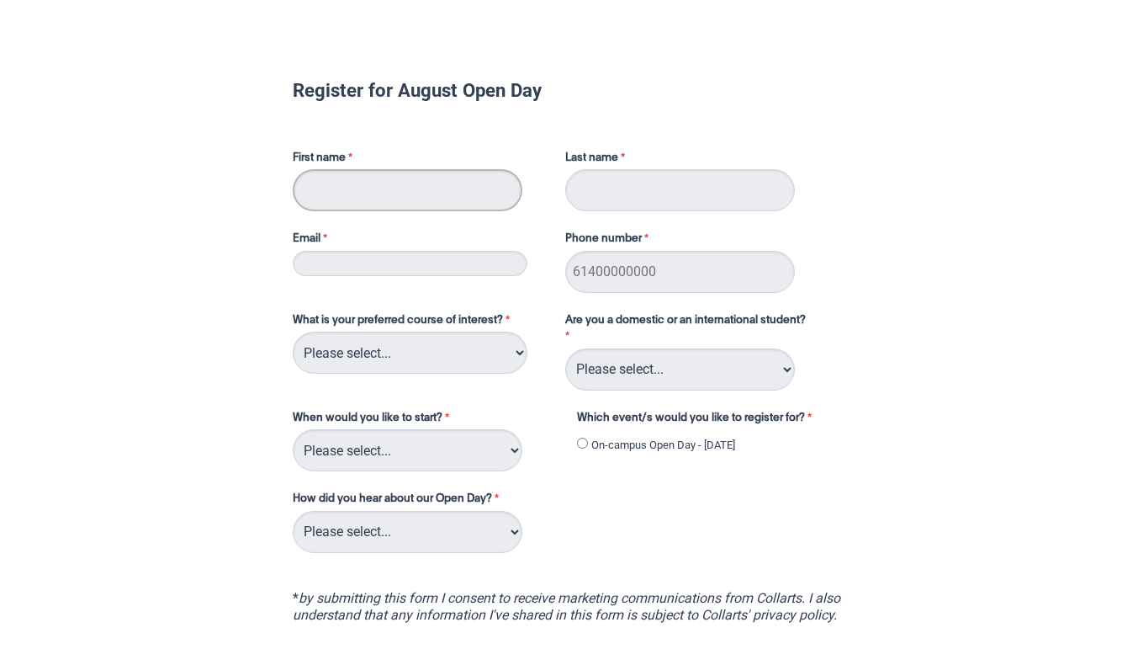
click at [397, 200] on input "First name" at bounding box center [408, 190] width 230 height 42
type input "[PERSON_NAME]"
click at [611, 203] on input "Last name" at bounding box center [680, 190] width 230 height 42
type input "Den Elzen"
click at [457, 257] on input "Email" at bounding box center [410, 263] width 235 height 25
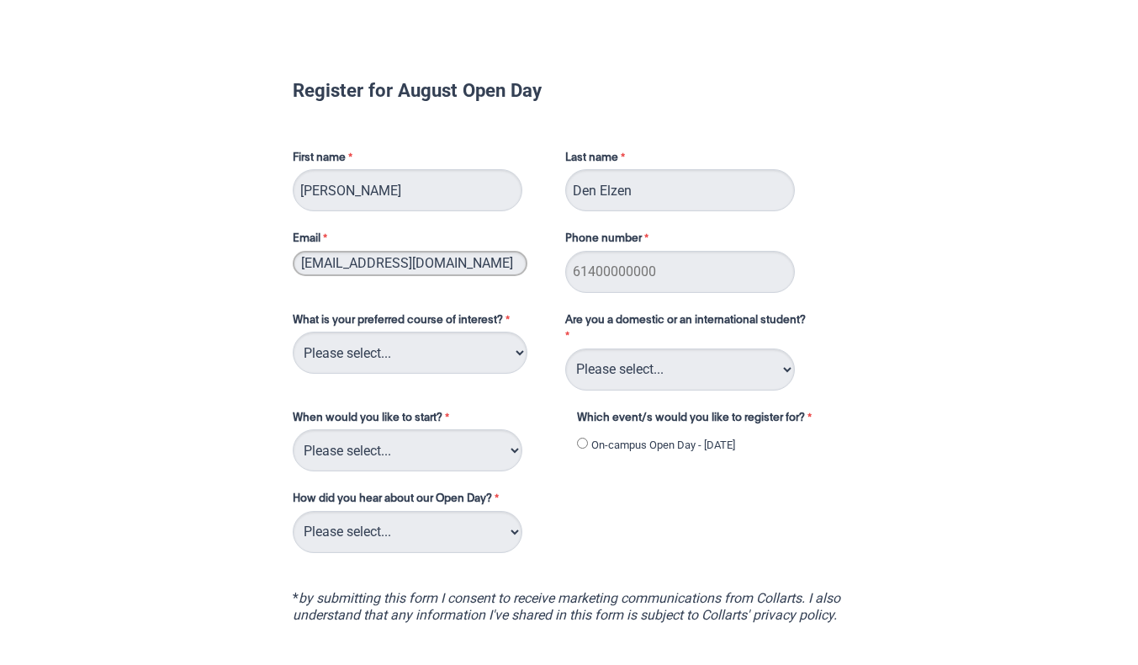
type input "[EMAIL_ADDRESS][DOMAIN_NAME]"
click at [612, 280] on input "Phone number" at bounding box center [680, 272] width 230 height 42
type input "0422445816"
click at [492, 363] on select "Please select... 2D Animation Acting Audio Engineering Circus Arts Comedy Digit…" at bounding box center [410, 352] width 235 height 42
select select "tfa_93"
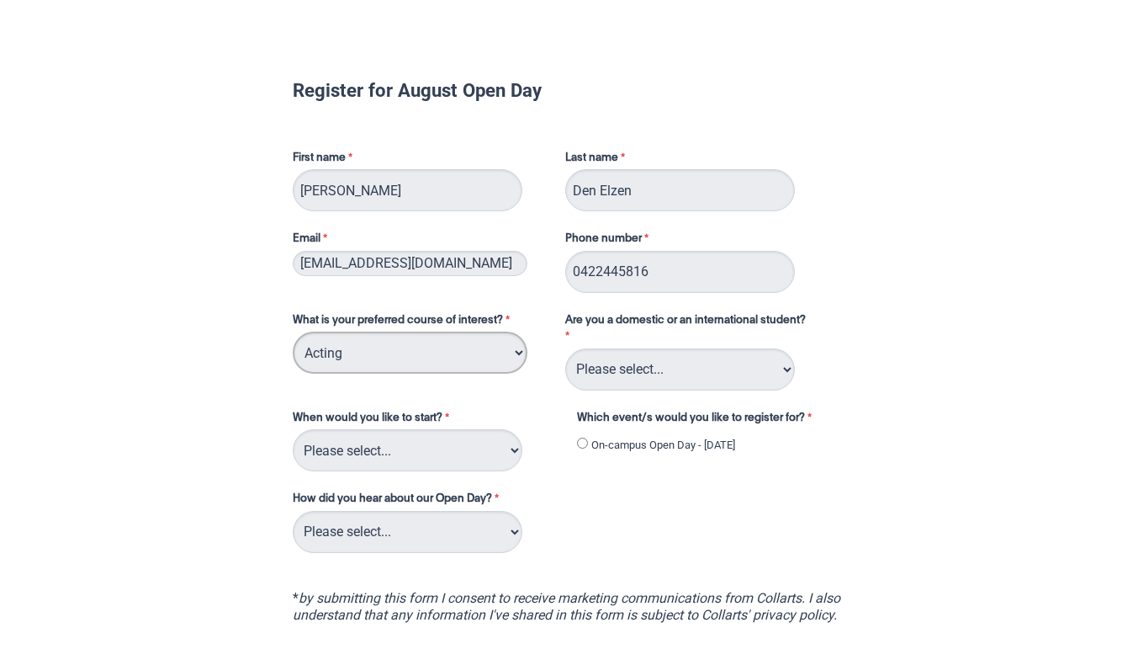
click at [293, 331] on select "Please select... 2D Animation Acting Audio Engineering Circus Arts Comedy Digit…" at bounding box center [410, 352] width 235 height 42
click at [698, 377] on select "Please select... Domestic Student International Student" at bounding box center [680, 369] width 230 height 42
select select "tfa_126"
click at [565, 348] on select "Please select... Domestic Student International Student" at bounding box center [680, 369] width 230 height 42
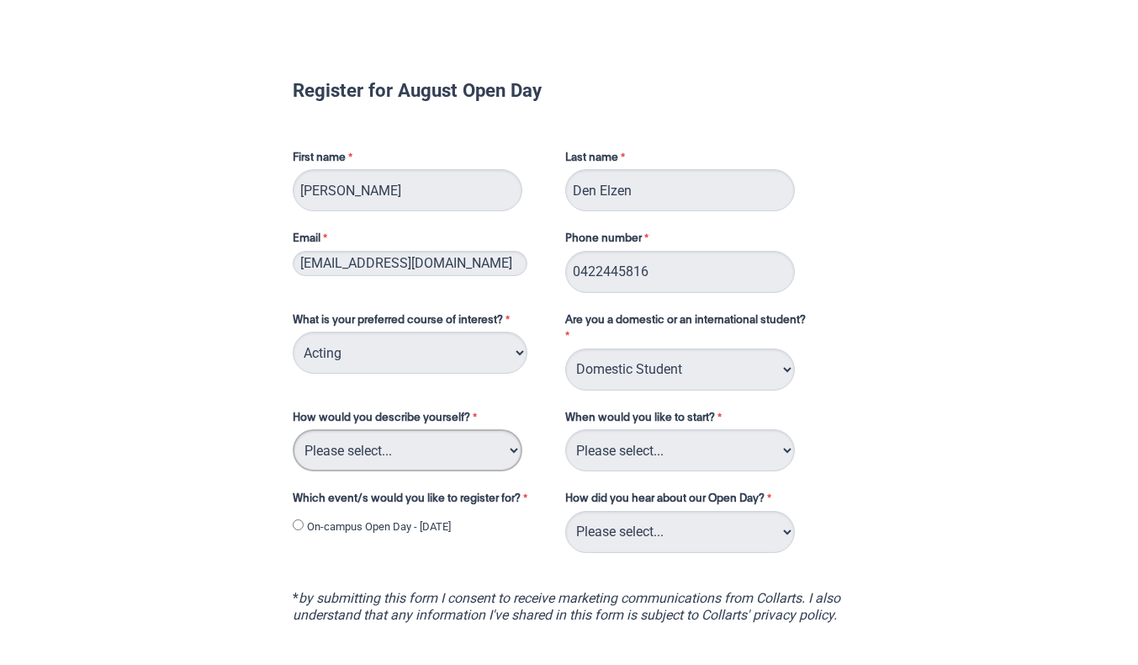
click at [479, 453] on select "Please select... I've completed Year 12 I'm looking for a career change I'm alr…" at bounding box center [408, 450] width 230 height 42
select select "tfa_69"
click at [293, 429] on select "Please select... I've completed Year 12 I'm looking for a career change I'm alr…" at bounding box center [408, 450] width 230 height 42
click at [676, 451] on select "Please select... Trimester 3 2025, starting [DATE] Trimester 1 2026, starting […" at bounding box center [680, 450] width 230 height 42
select select "tfa_234"
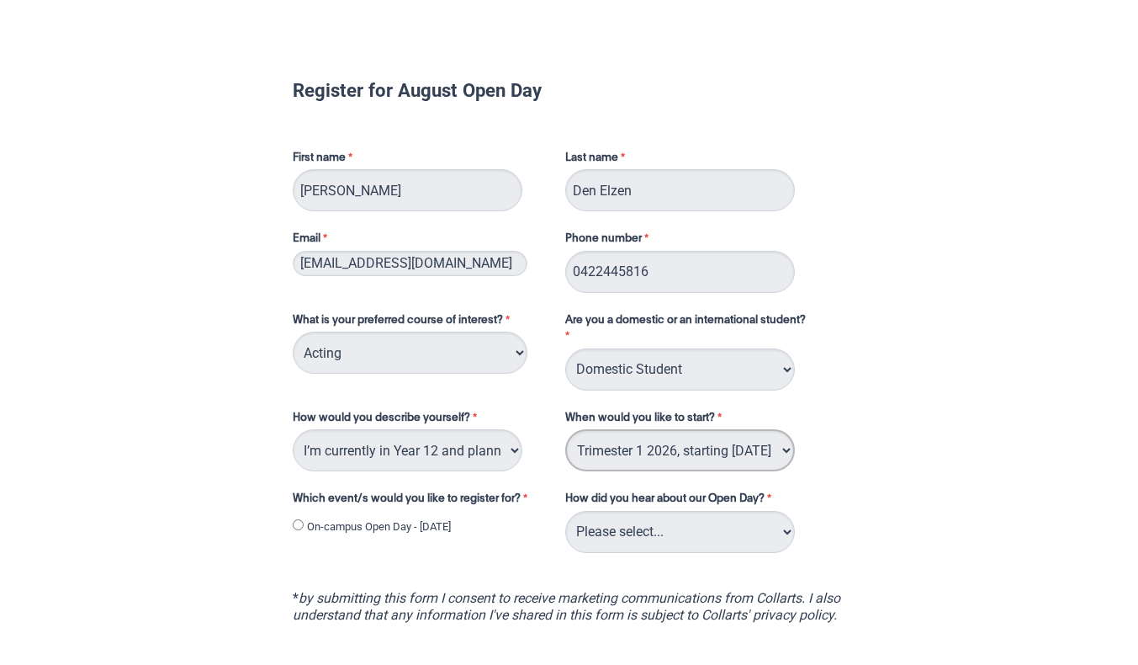
click at [565, 429] on select "Please select... Trimester 3 2025, starting [DATE] Trimester 1 2026, starting […" at bounding box center [680, 450] width 230 height 42
drag, startPoint x: 708, startPoint y: 533, endPoint x: 656, endPoint y: 513, distance: 55.9
click at [656, 513] on select "Please select... Career Advisor Career Expo Collarts Newsletter/Email Collarts …" at bounding box center [680, 532] width 230 height 42
select select "tfa_137"
click at [565, 511] on select "Please select... Career Advisor Career Expo Collarts Newsletter/Email Collarts …" at bounding box center [680, 532] width 230 height 42
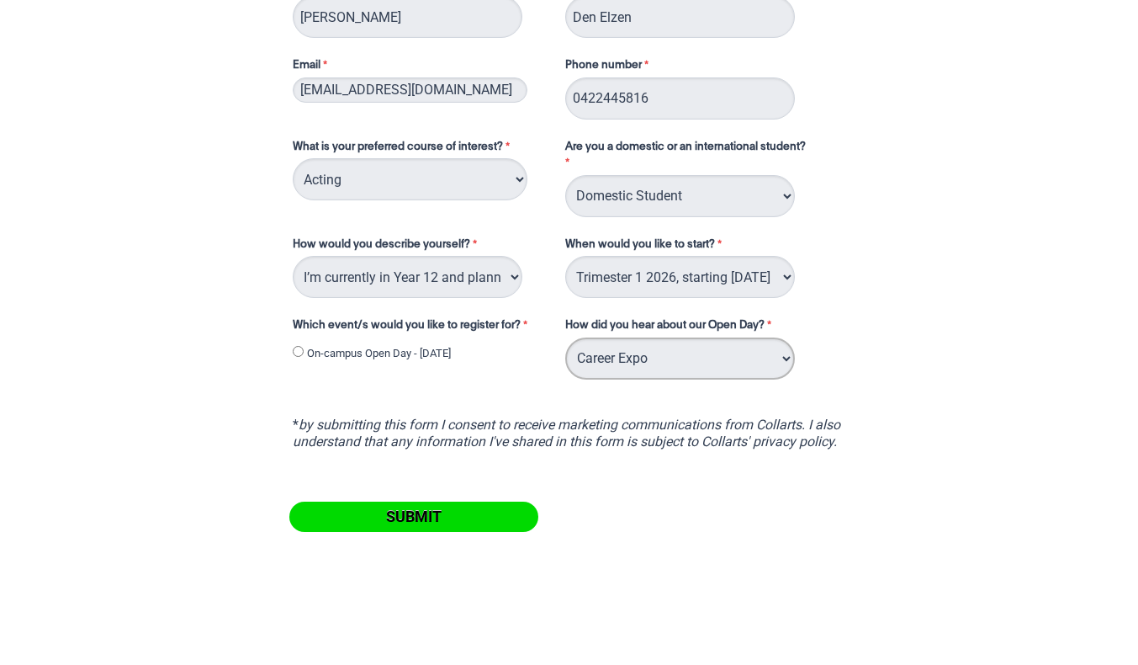
scroll to position [174, 0]
click at [302, 352] on input "On-campus Open Day - [DATE]" at bounding box center [298, 350] width 11 height 11
radio input "true"
click at [375, 513] on input "Submit" at bounding box center [413, 516] width 249 height 30
